Goal: Information Seeking & Learning: Compare options

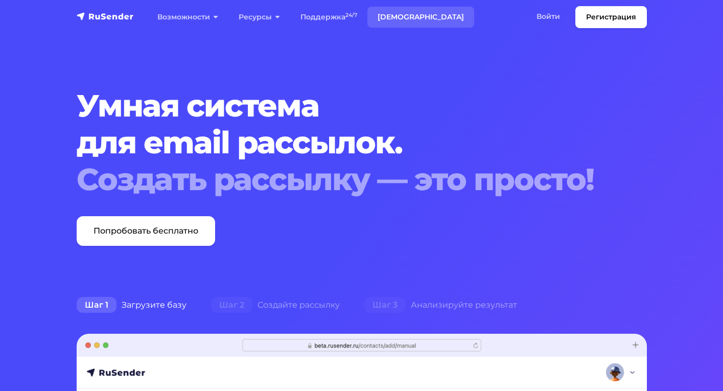
click at [401, 18] on link "[DEMOGRAPHIC_DATA]" at bounding box center [421, 17] width 107 height 21
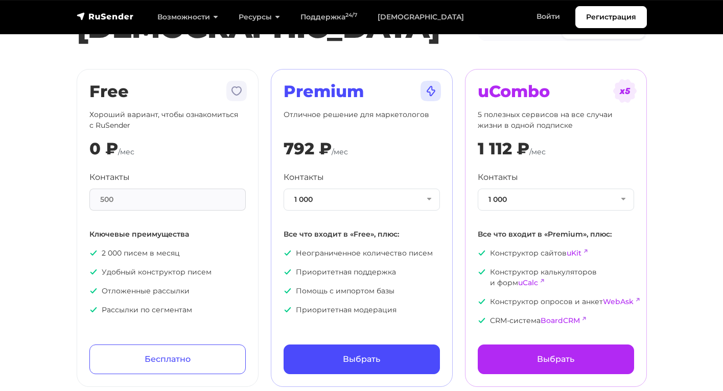
scroll to position [74, 0]
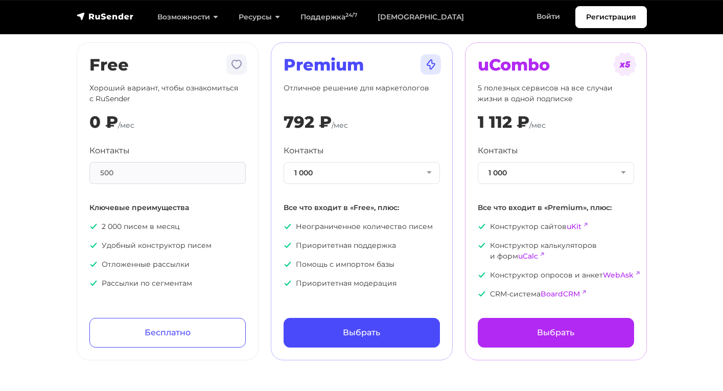
click at [127, 167] on div "500" at bounding box center [167, 173] width 156 height 22
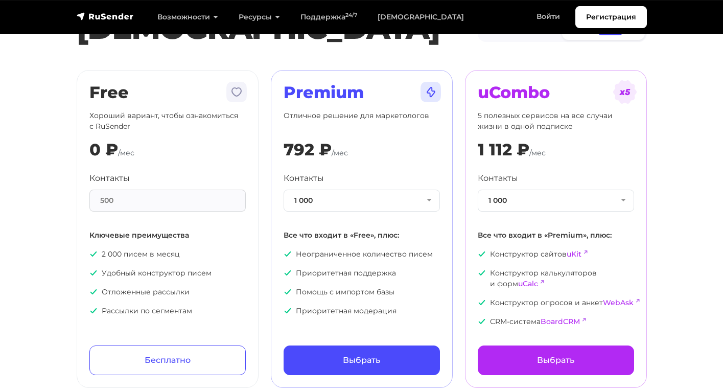
scroll to position [58, 0]
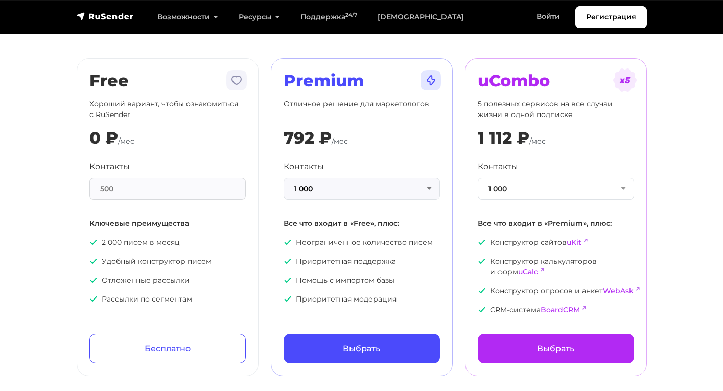
click at [419, 185] on button "1 000" at bounding box center [362, 189] width 156 height 22
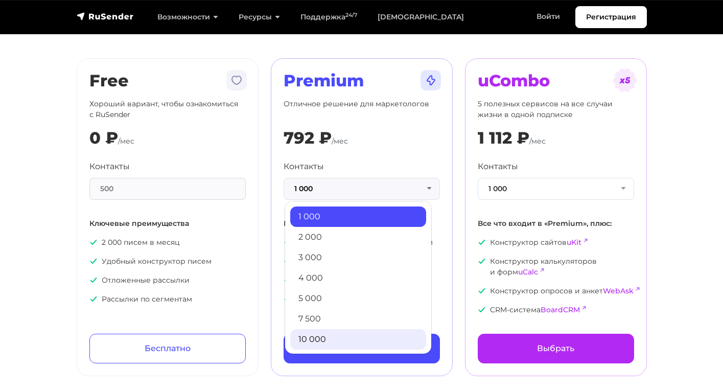
click at [347, 345] on link "10 000" at bounding box center [358, 339] width 136 height 20
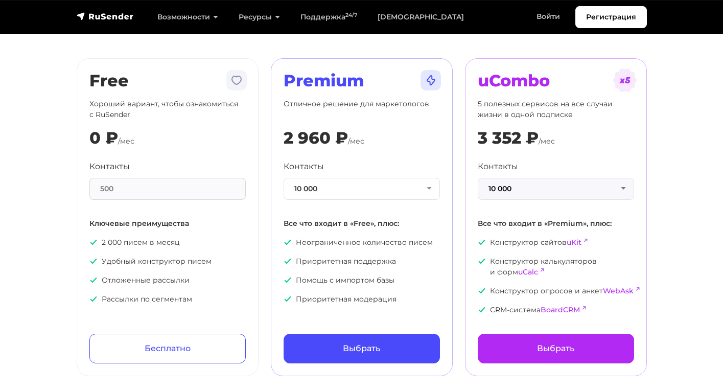
click at [536, 186] on button "10 000" at bounding box center [556, 189] width 156 height 22
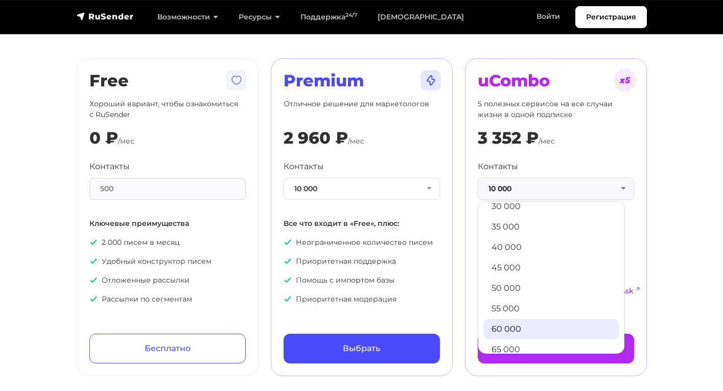
scroll to position [268, 0]
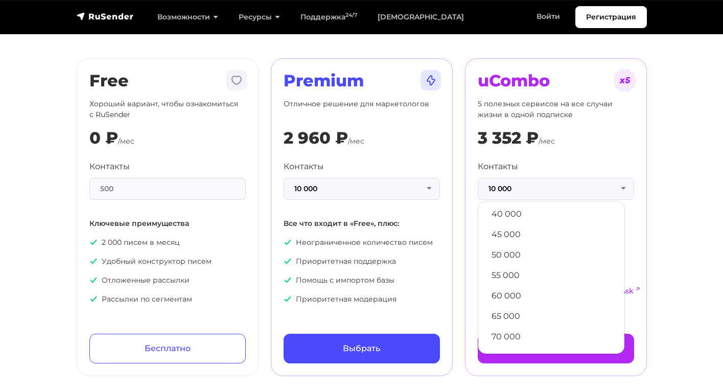
click at [415, 180] on button "10 000" at bounding box center [362, 189] width 156 height 22
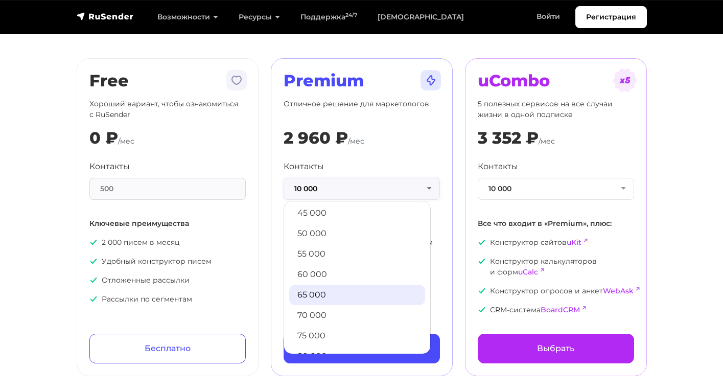
scroll to position [262, 0]
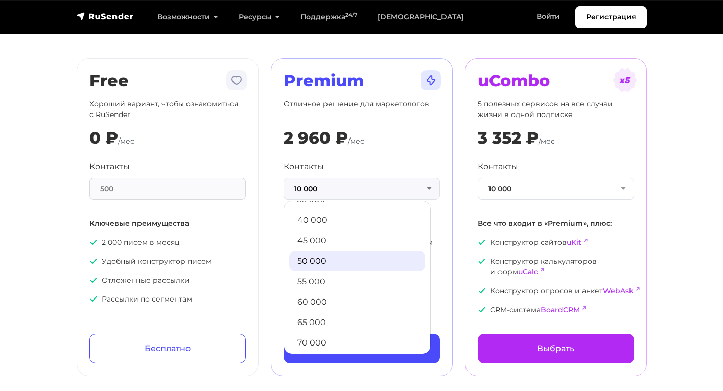
click at [337, 259] on link "50 000" at bounding box center [357, 261] width 136 height 20
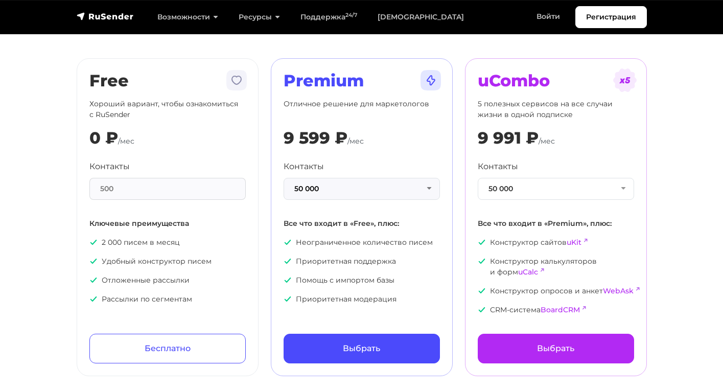
click at [339, 188] on button "50 000" at bounding box center [362, 189] width 156 height 22
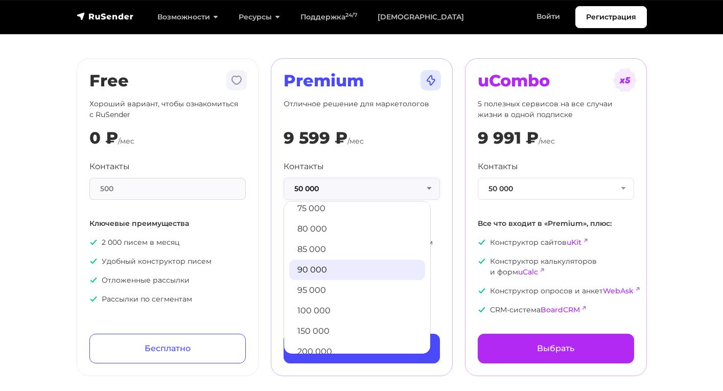
scroll to position [418, 0]
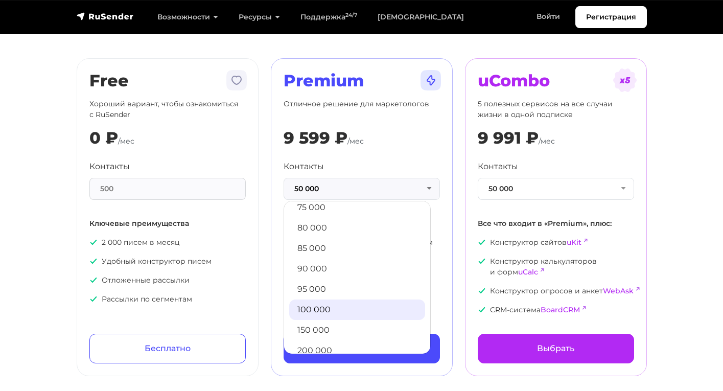
click at [328, 312] on link "100 000" at bounding box center [357, 310] width 136 height 20
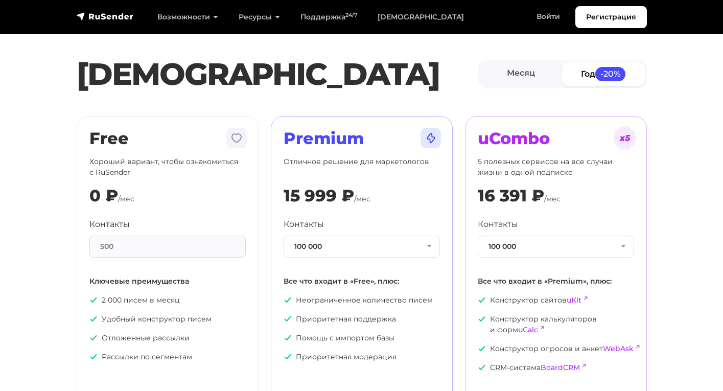
scroll to position [0, 0]
click at [112, 15] on img "navbar" at bounding box center [105, 16] width 57 height 10
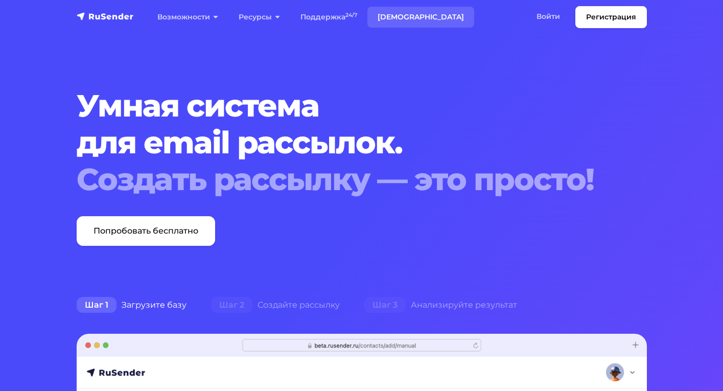
click at [385, 14] on link "[DEMOGRAPHIC_DATA]" at bounding box center [421, 17] width 107 height 21
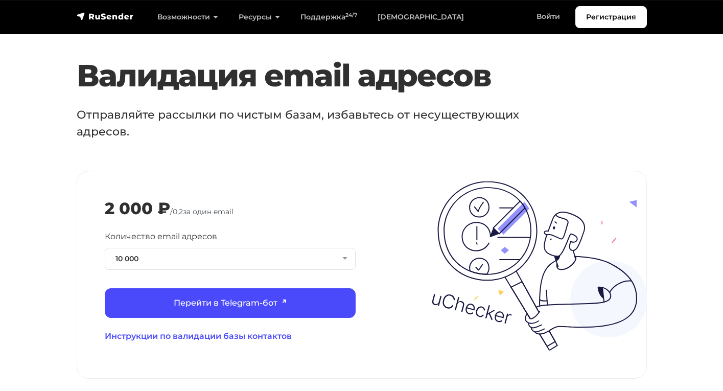
scroll to position [1062, 0]
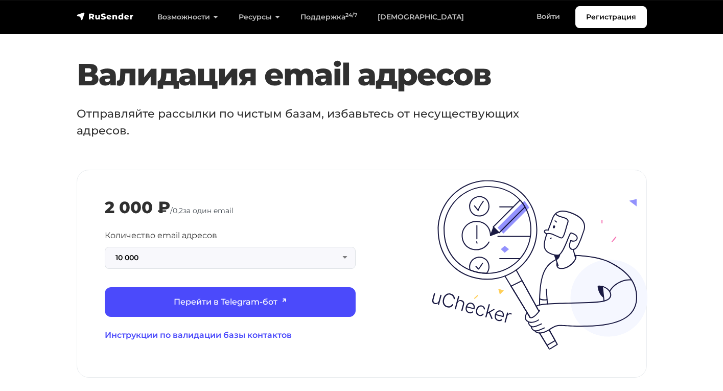
click at [257, 247] on button "10 000" at bounding box center [230, 258] width 251 height 22
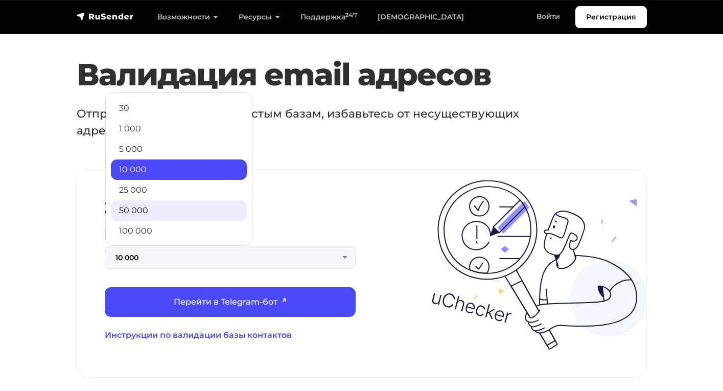
click at [223, 200] on link "50 000" at bounding box center [179, 210] width 136 height 20
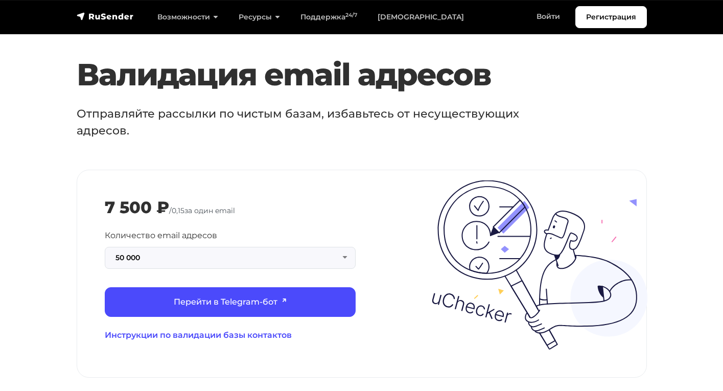
click at [269, 247] on button "50 000" at bounding box center [230, 258] width 251 height 22
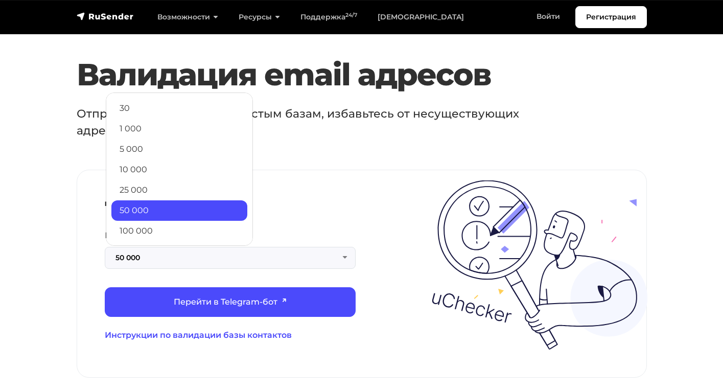
click at [374, 170] on div "false 7 500 ₽ / 0,15 за один email Количество email адресов 50 000 30 1 000 5 0…" at bounding box center [361, 273] width 569 height 207
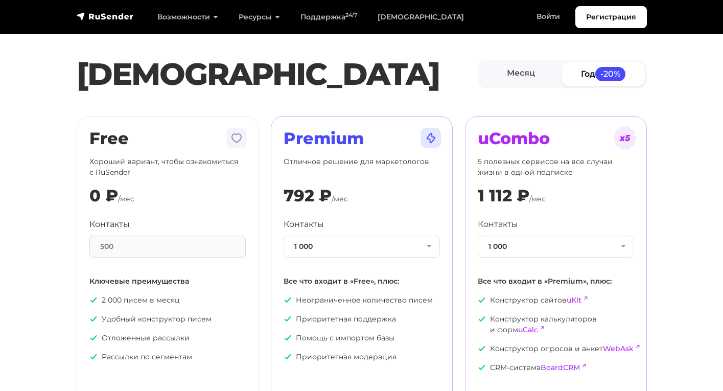
scroll to position [0, 0]
click at [545, 79] on link "Месяц" at bounding box center [521, 73] width 83 height 23
click at [612, 76] on span "-20%" at bounding box center [610, 74] width 31 height 14
click at [399, 249] on button "1 000" at bounding box center [362, 247] width 156 height 22
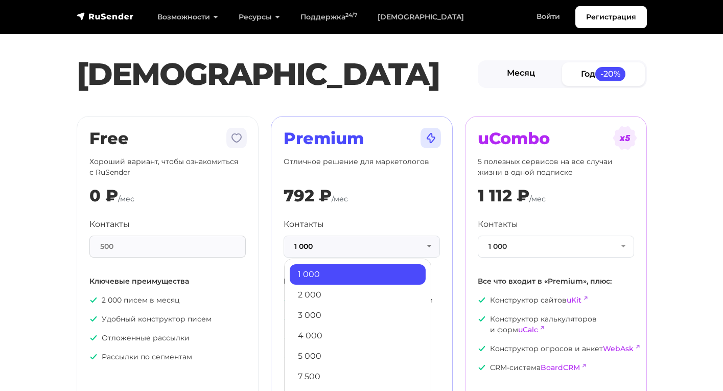
click at [530, 84] on link "Месяц" at bounding box center [521, 73] width 83 height 23
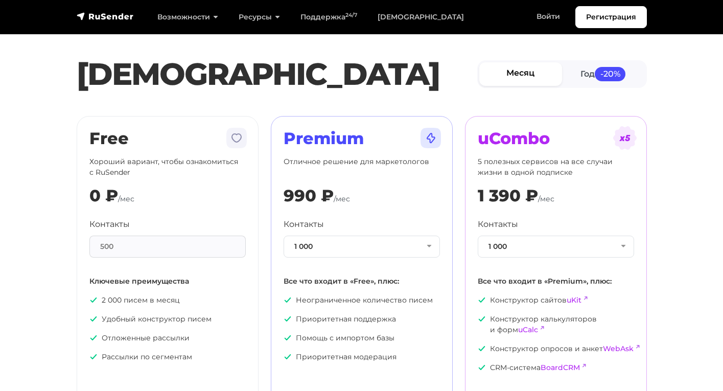
click at [314, 257] on div "Контакты 1 000 1 000 2 000 3 000 4 000 5 000 7 500 10 000 13 000 15 000 20 000 …" at bounding box center [362, 290] width 156 height 144
click at [337, 232] on div "Контакты 1 000 1 000 2 000 3 000 4 000 5 000 7 500 10 000 13 000 15 000 20 000 …" at bounding box center [362, 237] width 156 height 39
click at [329, 240] on button "1 000" at bounding box center [362, 247] width 156 height 22
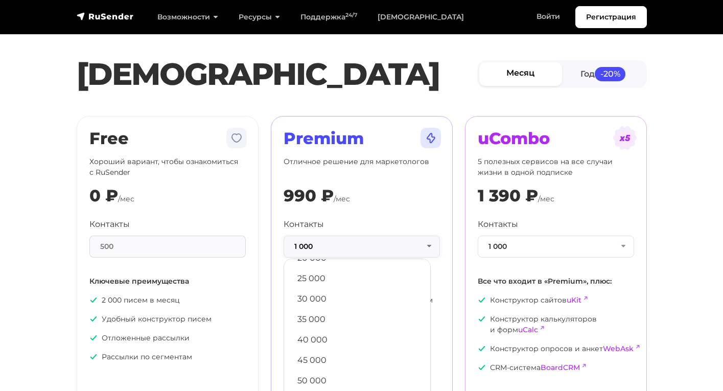
scroll to position [207, 0]
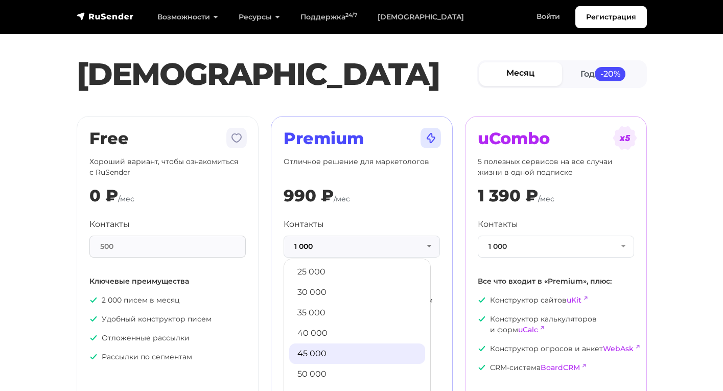
click at [306, 361] on link "45 000" at bounding box center [357, 353] width 136 height 20
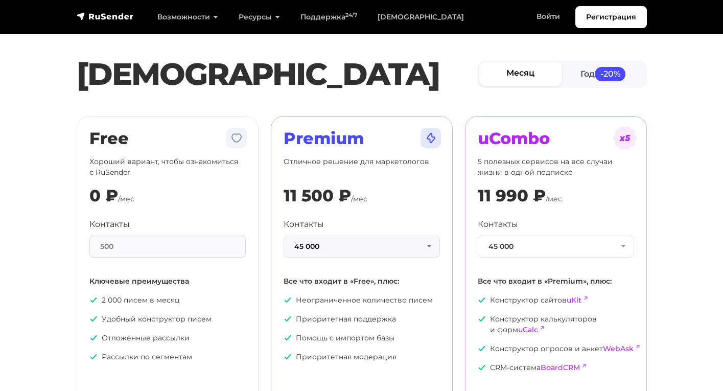
click at [358, 246] on button "45 000" at bounding box center [362, 247] width 156 height 22
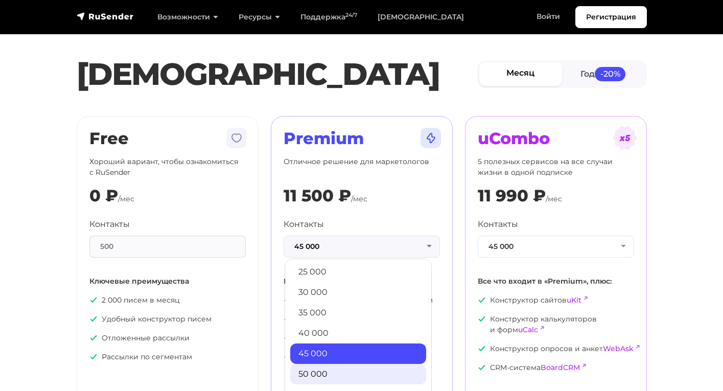
click at [311, 374] on link "50 000" at bounding box center [358, 374] width 136 height 20
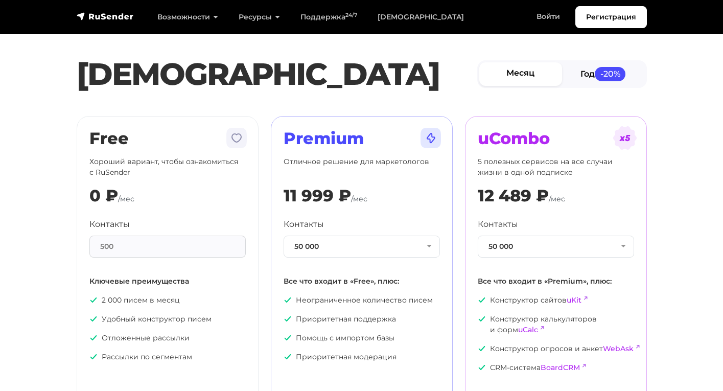
click at [597, 71] on span "-20%" at bounding box center [610, 74] width 31 height 14
click at [530, 72] on link "Месяц" at bounding box center [521, 73] width 83 height 23
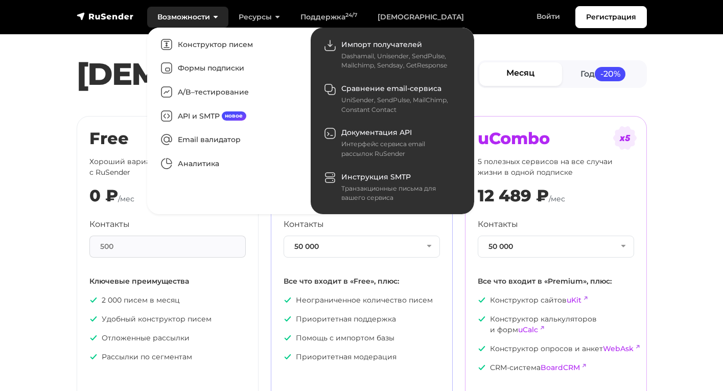
click at [192, 21] on link "Возможности" at bounding box center [187, 17] width 81 height 21
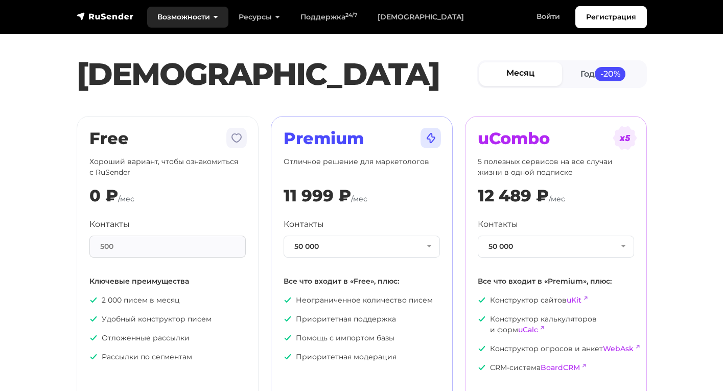
click at [192, 21] on link "Возможности" at bounding box center [187, 17] width 81 height 21
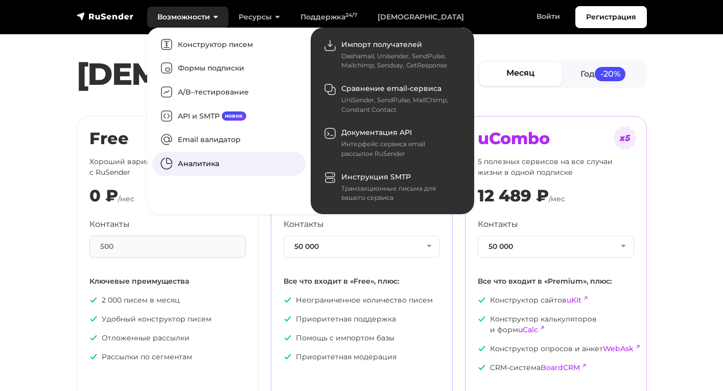
click at [199, 158] on link "Аналитика" at bounding box center [228, 164] width 153 height 24
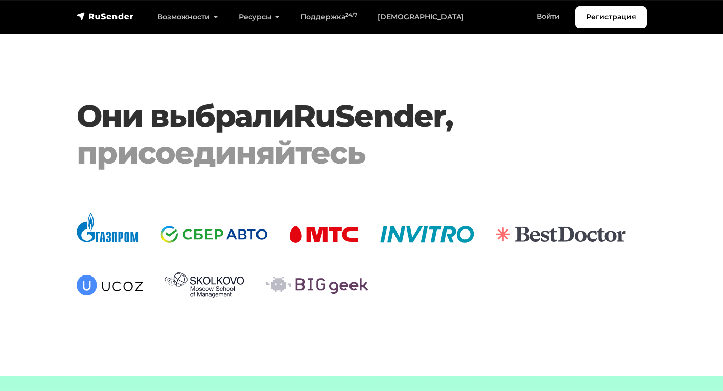
scroll to position [1218, 0]
